Goal: Information Seeking & Learning: Find specific fact

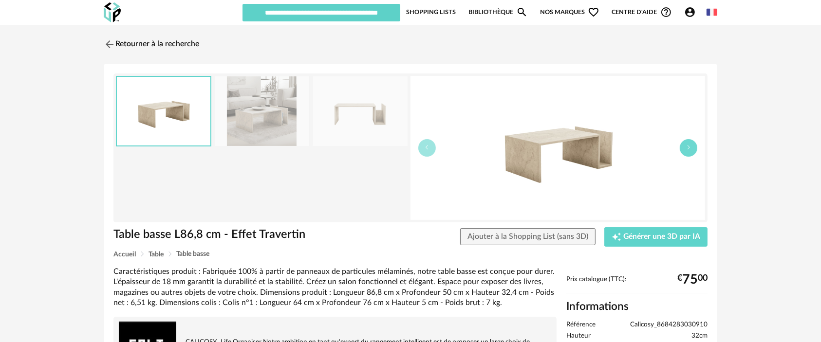
click at [690, 148] on icon "button" at bounding box center [688, 148] width 6 height 6
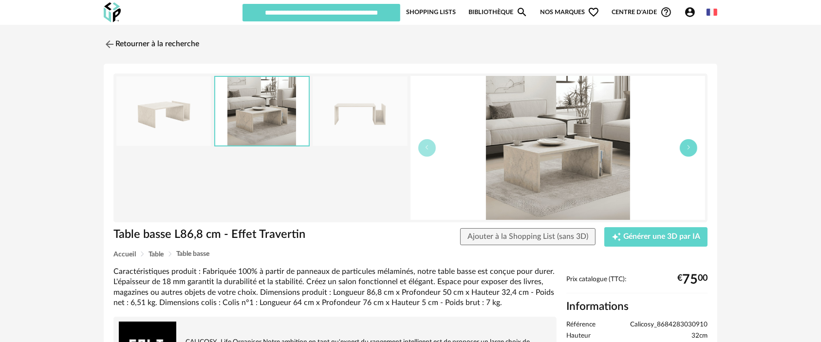
click at [690, 148] on icon "button" at bounding box center [688, 148] width 6 height 6
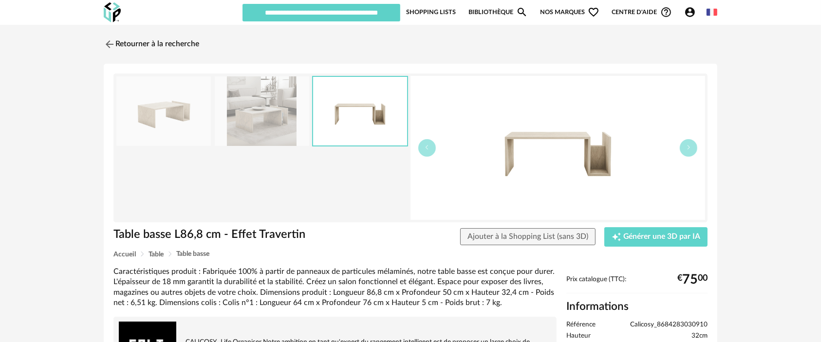
click at [672, 328] on span "Calicosy_8684283030910" at bounding box center [668, 325] width 77 height 9
click at [670, 322] on span "Calicosy_8684283030910" at bounding box center [668, 325] width 77 height 9
copy span "Calicosy_8684283030910"
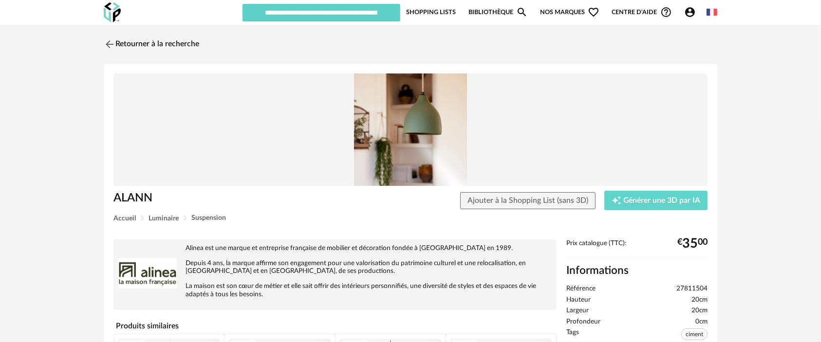
scroll to position [108, 0]
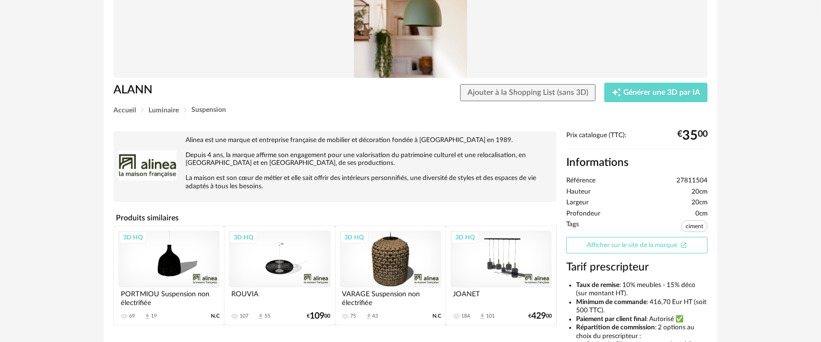
click at [627, 249] on link "Afficher sur le site de la marque Open In New icon" at bounding box center [636, 245] width 141 height 17
click at [683, 180] on span "27811504" at bounding box center [691, 181] width 31 height 9
copy ul "27811504"
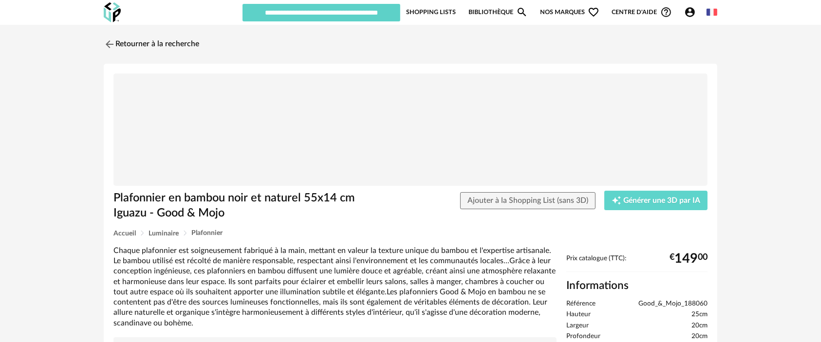
scroll to position [108, 0]
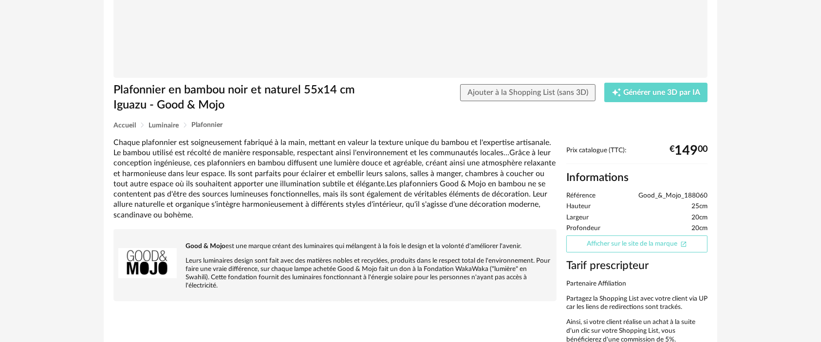
click at [636, 238] on link "Afficher sur le site de la marque Open In New icon" at bounding box center [636, 244] width 141 height 17
click at [682, 195] on span "Good_&_Mojo_188060" at bounding box center [672, 196] width 69 height 9
click at [682, 199] on span "Good_&_Mojo_188060" at bounding box center [672, 196] width 69 height 9
click at [682, 196] on span "Good_&_Mojo_188060" at bounding box center [672, 196] width 69 height 9
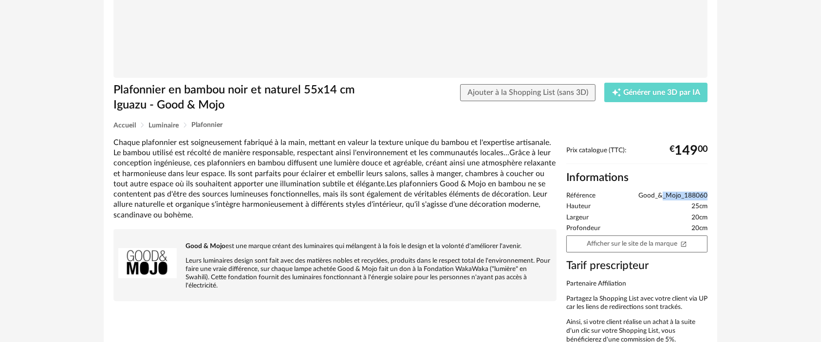
click at [682, 196] on span "Good_&_Mojo_188060" at bounding box center [672, 196] width 69 height 9
click at [682, 195] on span "Good_&_Mojo_188060" at bounding box center [672, 196] width 69 height 9
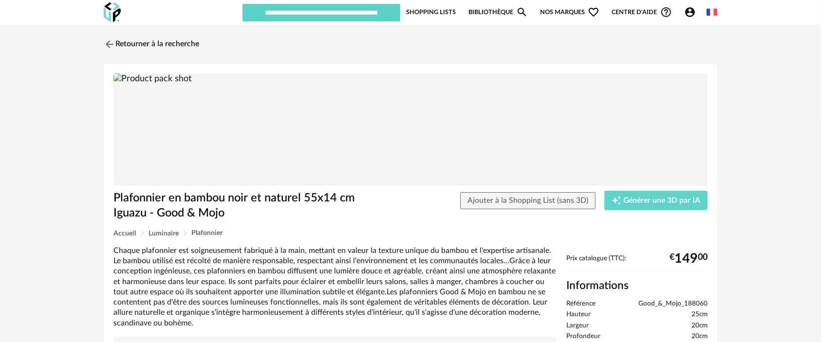
scroll to position [108, 0]
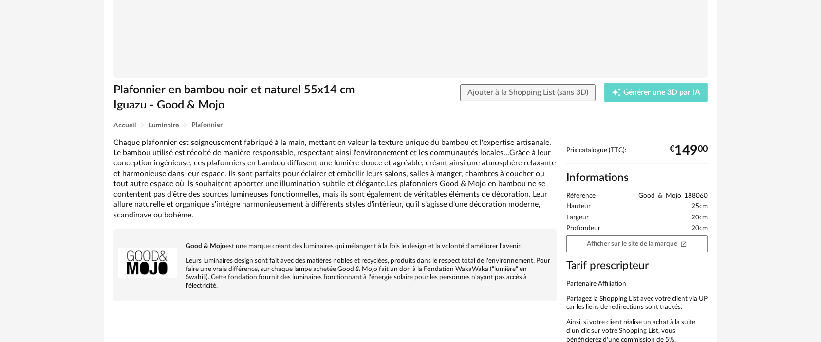
click at [352, 196] on div "Chaque plafonnier est soigneusement fabriqué à la main, mettant en valeur la te…" at bounding box center [334, 179] width 443 height 83
click at [353, 196] on div "Chaque plafonnier est soigneusement fabriqué à la main, mettant en valeur la te…" at bounding box center [334, 179] width 443 height 83
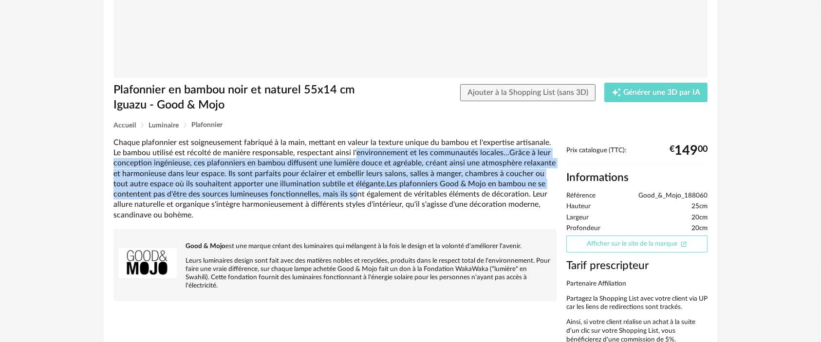
click at [611, 240] on link "Afficher sur le site de la marque Open In New icon" at bounding box center [636, 244] width 141 height 17
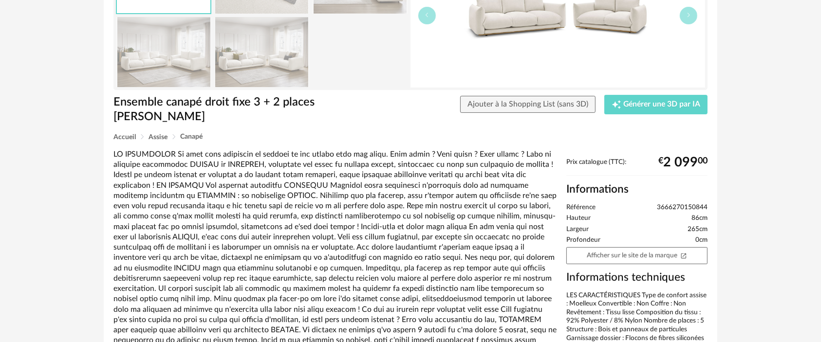
scroll to position [216, 0]
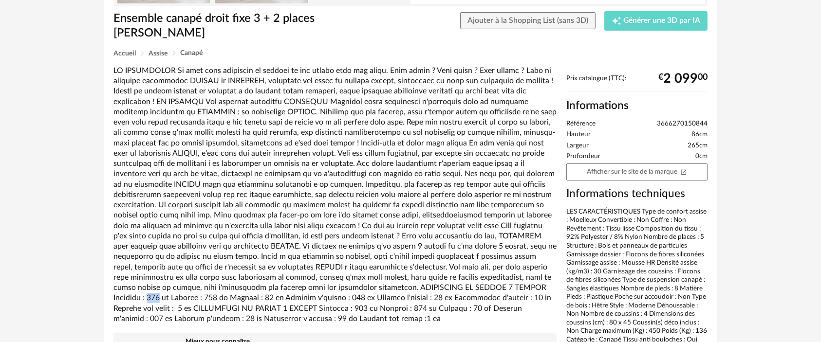
drag, startPoint x: 358, startPoint y: 288, endPoint x: 371, endPoint y: 288, distance: 12.7
click at [371, 288] on div at bounding box center [334, 195] width 443 height 259
